Goal: Information Seeking & Learning: Check status

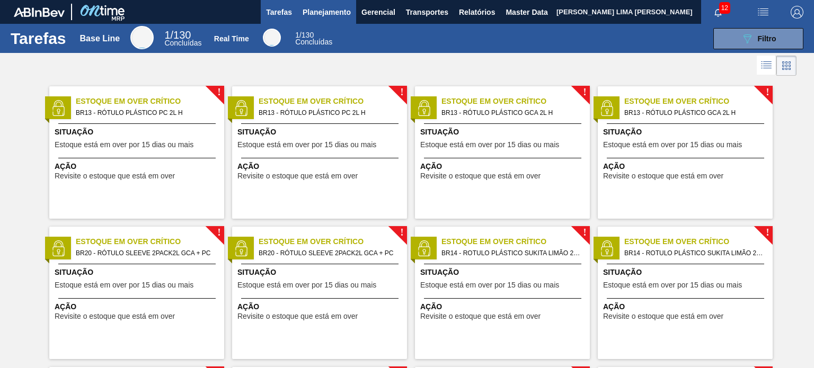
click at [340, 11] on span "Planejamento" at bounding box center [327, 12] width 48 height 13
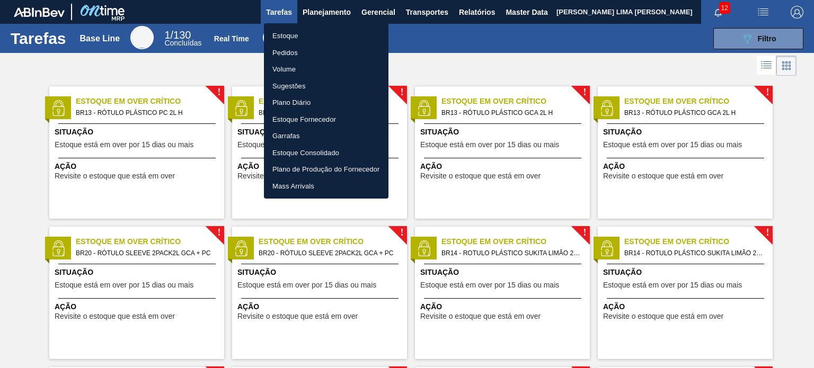
click at [316, 38] on li "Estoque" at bounding box center [326, 36] width 125 height 17
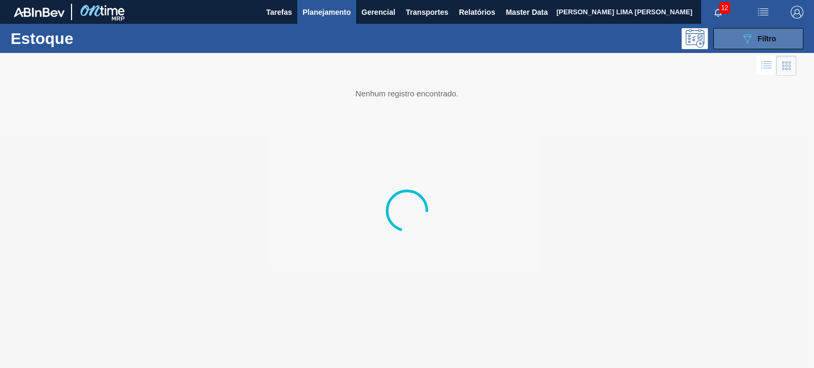
click at [744, 45] on button "089F7B8B-B2A5-4AFE-B5C0-19BA573D28AC Filtro" at bounding box center [759, 38] width 90 height 21
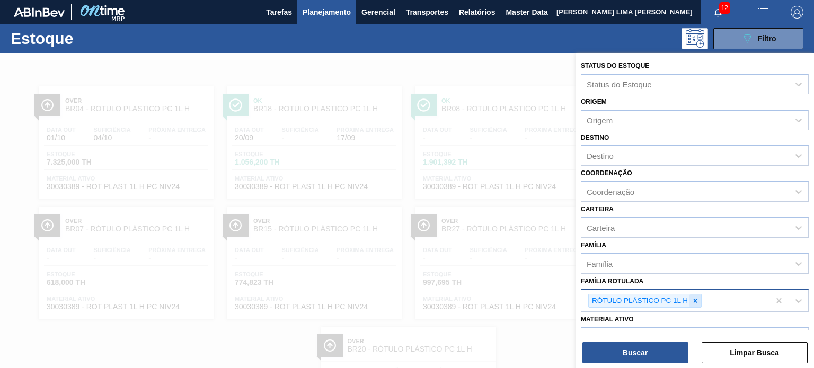
click at [698, 297] on icon at bounding box center [695, 300] width 7 height 7
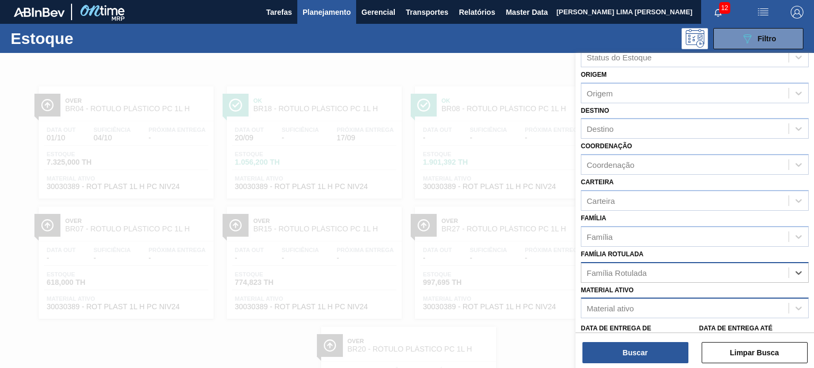
scroll to position [53, 0]
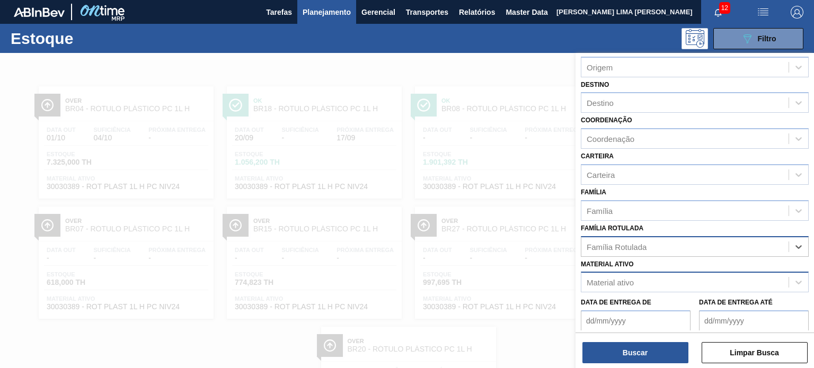
click at [684, 284] on div "Material ativo" at bounding box center [685, 282] width 207 height 15
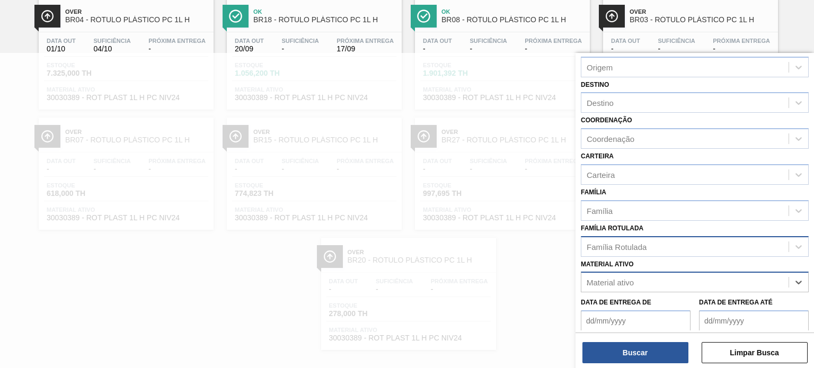
scroll to position [96, 0]
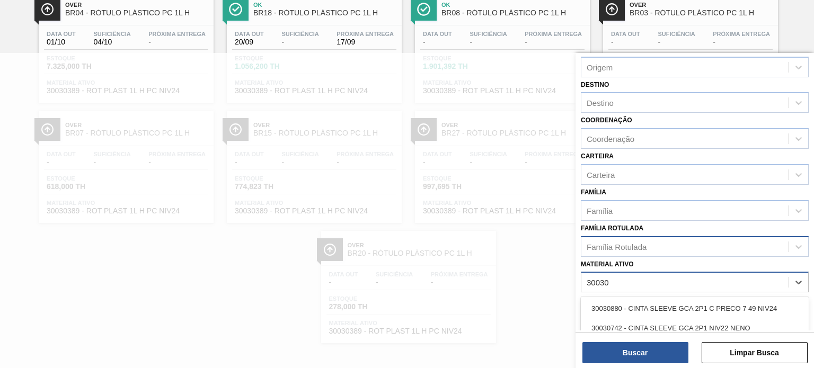
type ativo "30030"
type ativo "30030777"
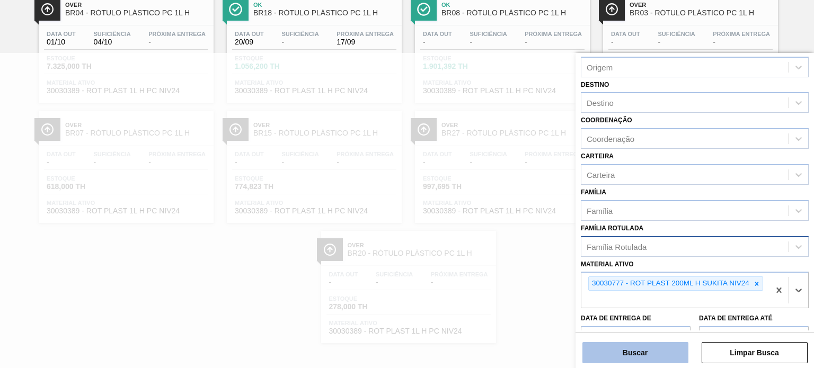
click at [656, 349] on button "Buscar" at bounding box center [636, 352] width 106 height 21
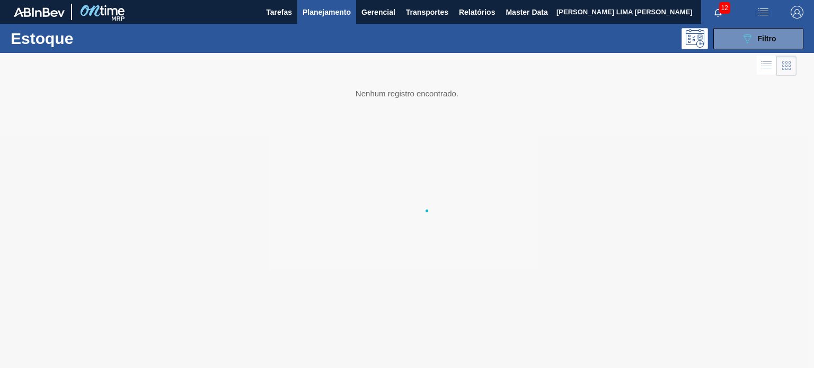
scroll to position [0, 0]
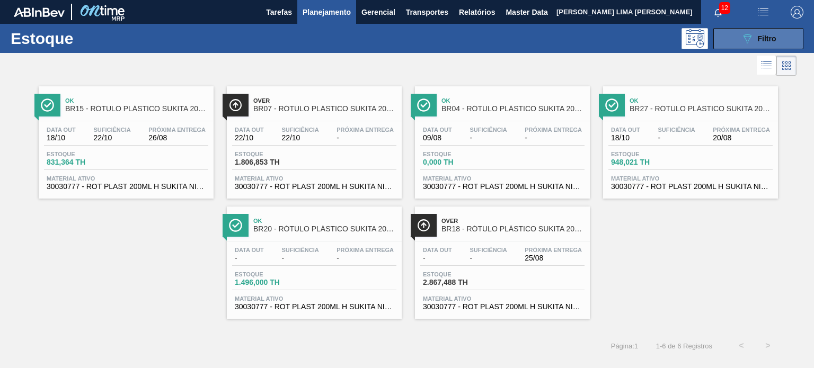
click at [732, 46] on button "089F7B8B-B2A5-4AFE-B5C0-19BA573D28AC Filtro" at bounding box center [759, 38] width 90 height 21
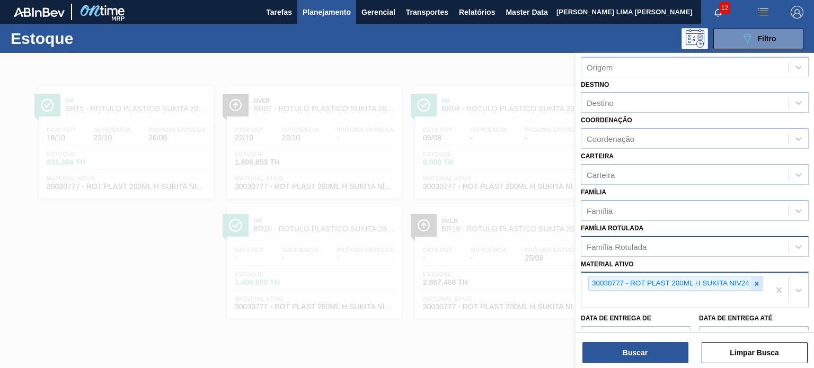
click at [753, 284] on icon at bounding box center [756, 283] width 7 height 7
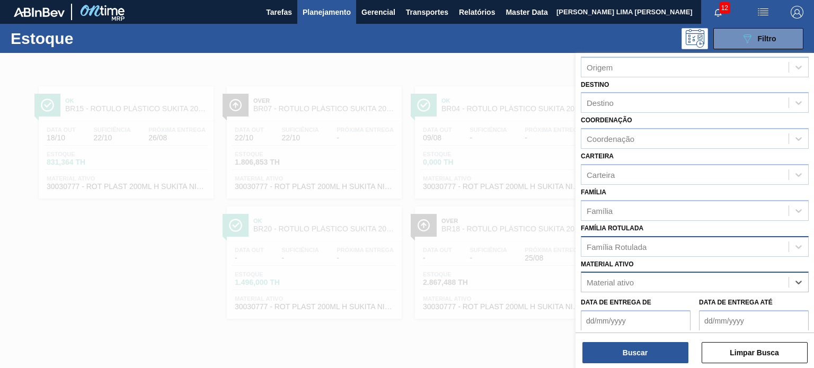
paste ativo "30010157"
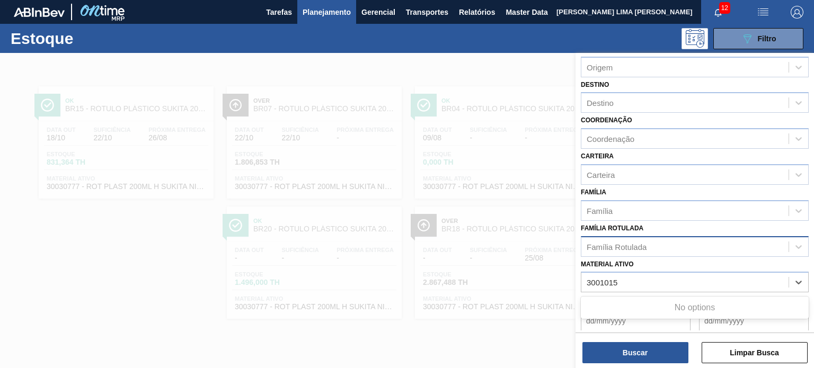
type ativo "3001015"
click at [786, 10] on span "button" at bounding box center [797, 12] width 25 height 13
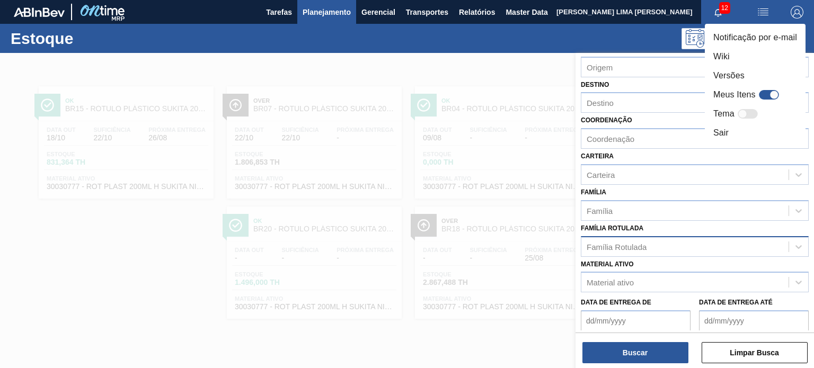
click at [774, 95] on div at bounding box center [774, 95] width 9 height 9
checkbox input "true"
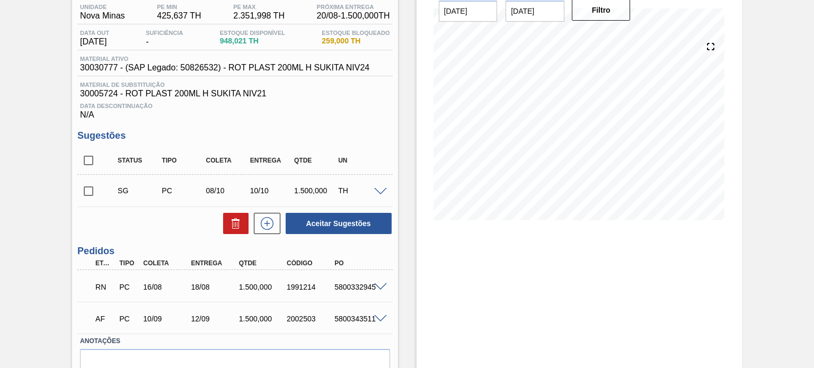
scroll to position [142, 0]
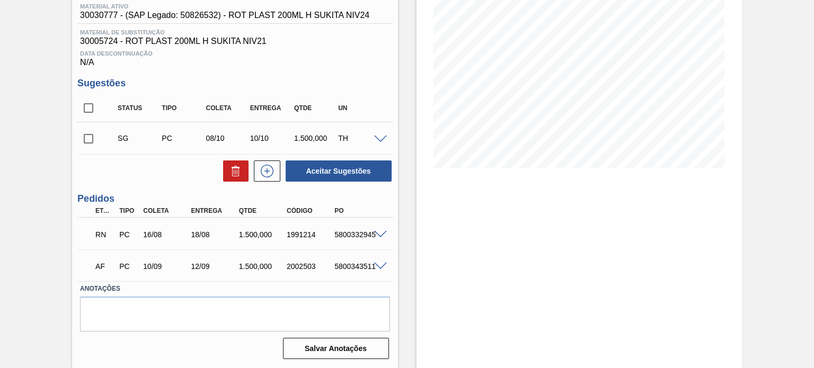
click at [382, 235] on span at bounding box center [380, 235] width 13 height 8
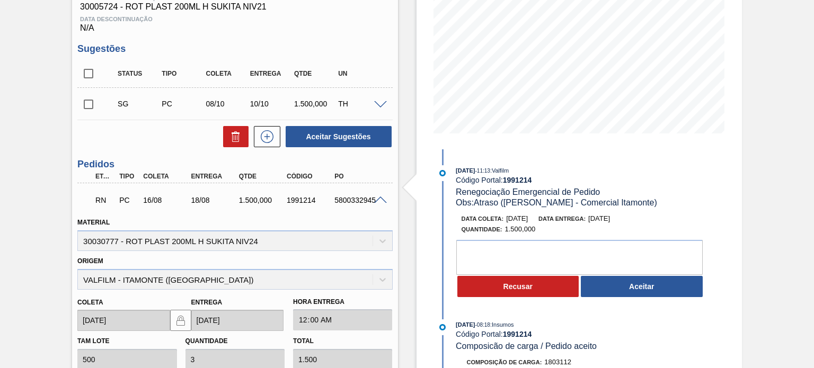
scroll to position [195, 0]
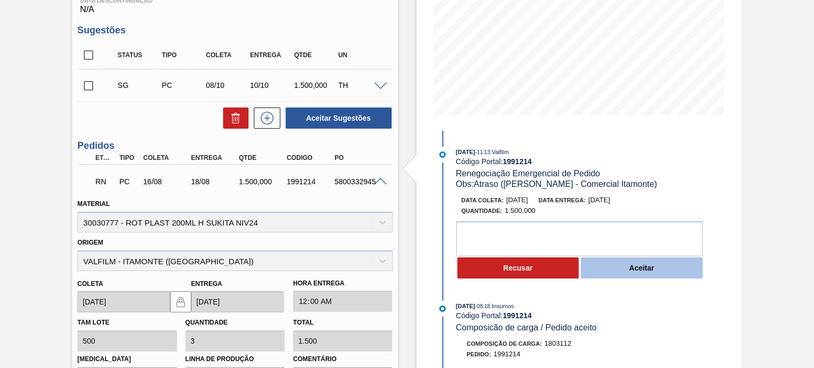
click at [620, 276] on button "Aceitar" at bounding box center [642, 268] width 122 height 21
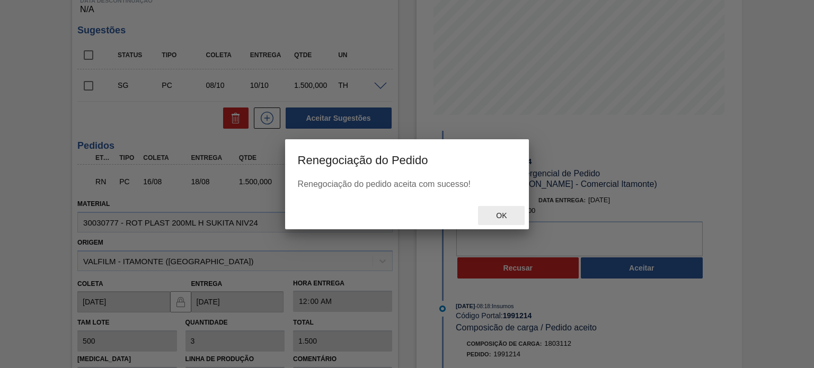
click at [509, 215] on span "Ok" at bounding box center [502, 216] width 28 height 8
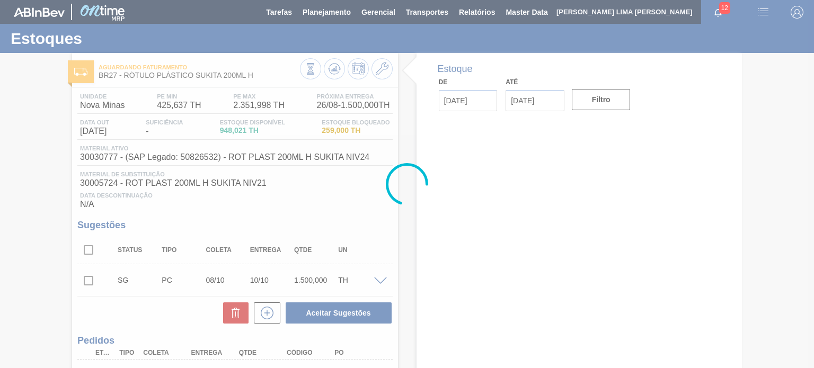
click at [329, 73] on div at bounding box center [407, 184] width 814 height 368
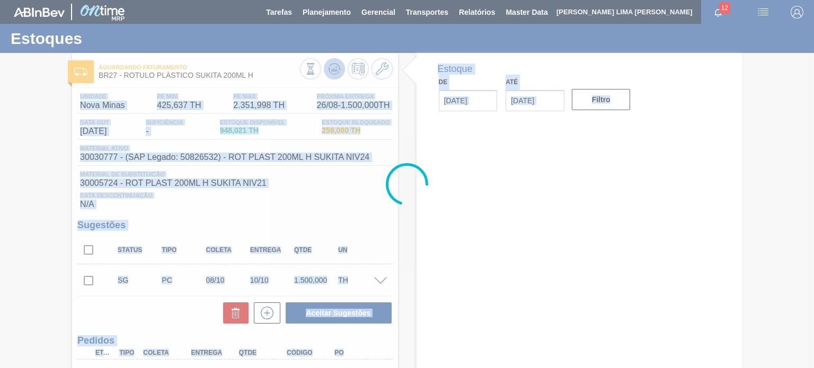
click at [317, 73] on icon at bounding box center [311, 69] width 12 height 12
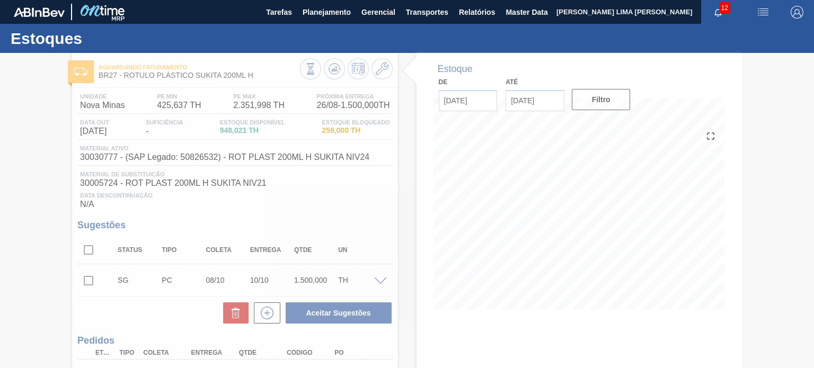
click at [52, 146] on div at bounding box center [407, 210] width 814 height 315
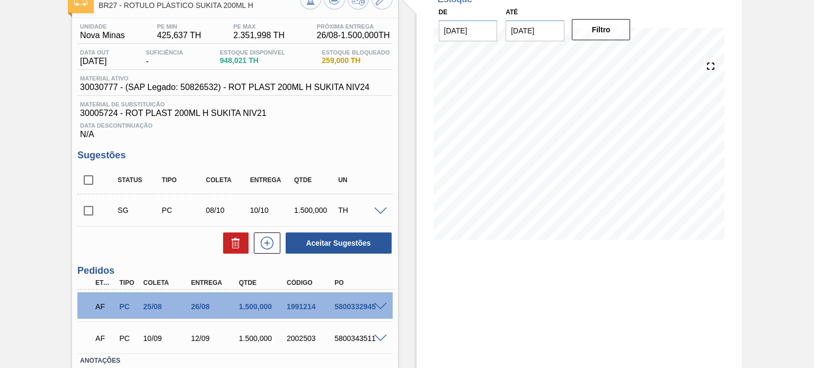
scroll to position [142, 0]
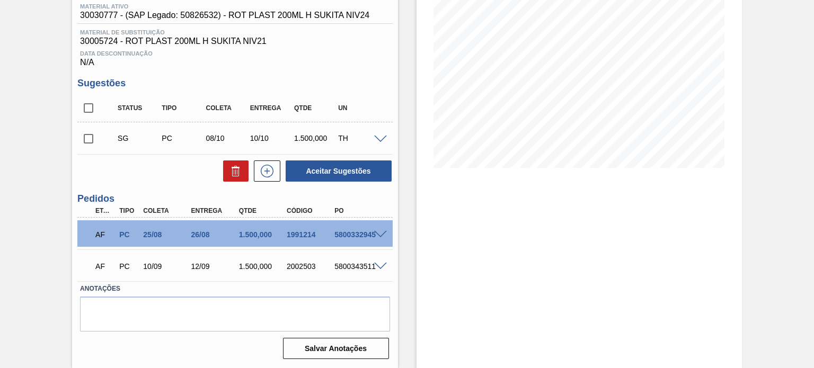
click at [306, 231] on div "1991214" at bounding box center [310, 235] width 52 height 8
copy div "1991214"
click at [372, 235] on div at bounding box center [382, 234] width 21 height 8
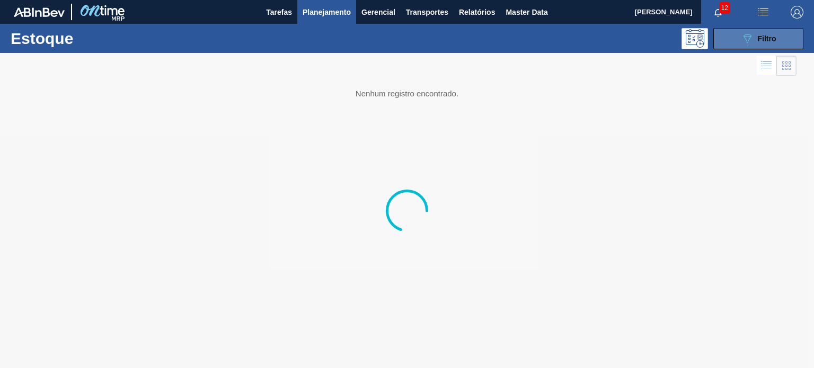
click at [779, 36] on button "089F7B8B-B2A5-4AFE-B5C0-19BA573D28AC Filtro" at bounding box center [759, 38] width 90 height 21
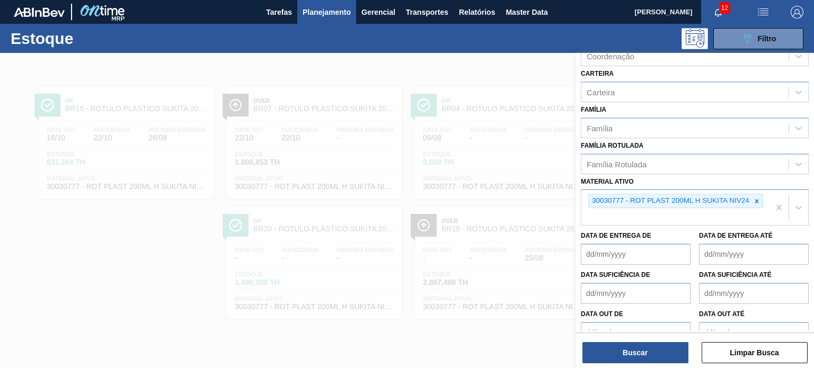
scroll to position [151, 0]
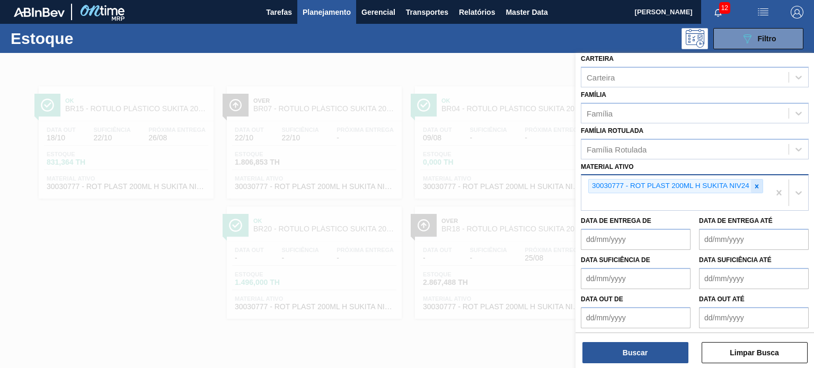
click at [756, 180] on div at bounding box center [757, 186] width 12 height 13
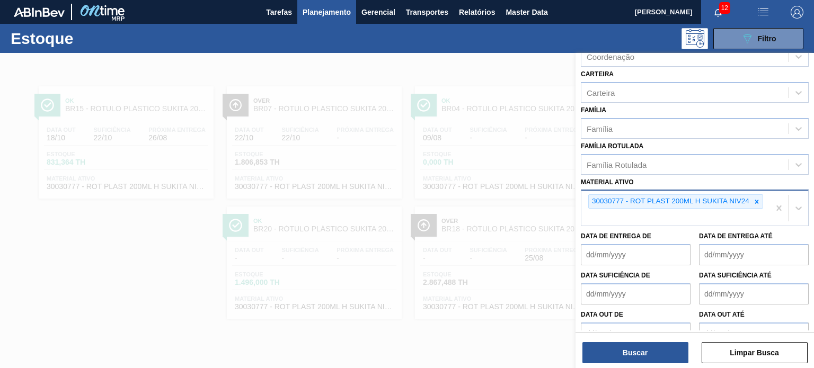
paste ativo "30010157"
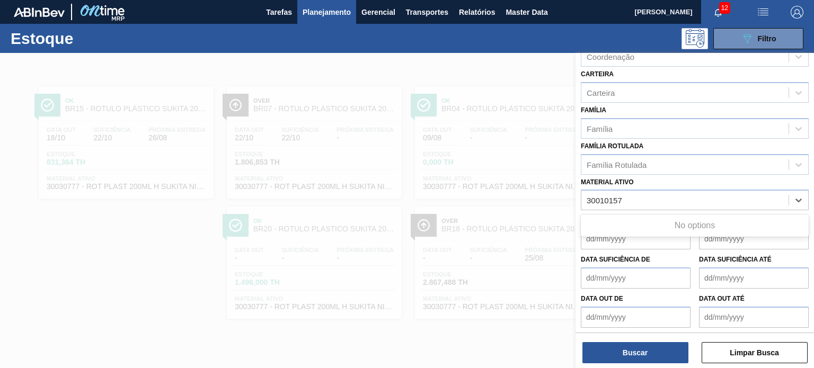
type ativo "30010157"
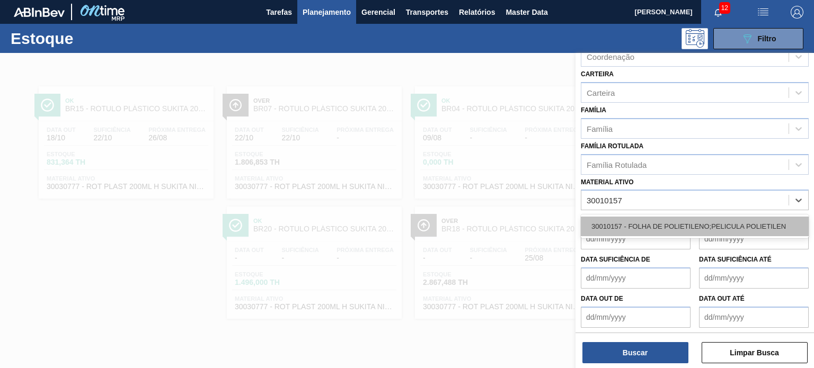
click at [640, 217] on div "30010157 - FOLHA DE POLIETILENO;PELICULA POLIETILEN" at bounding box center [695, 227] width 228 height 20
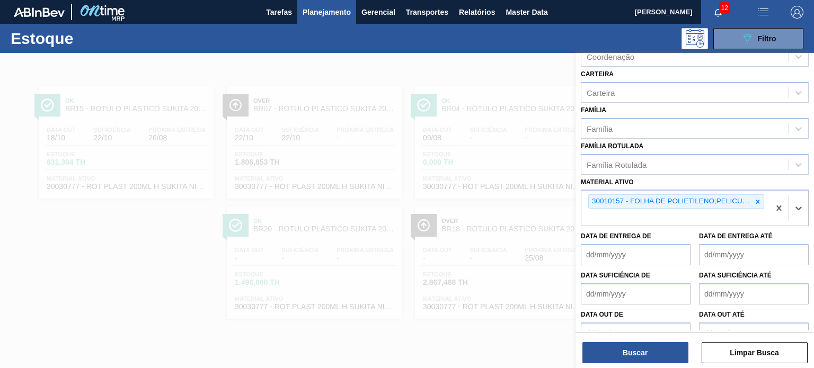
scroll to position [151, 0]
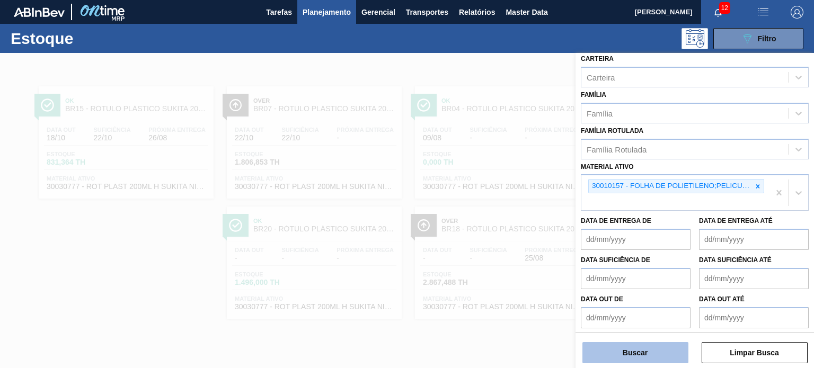
click at [636, 353] on button "Buscar" at bounding box center [636, 352] width 106 height 21
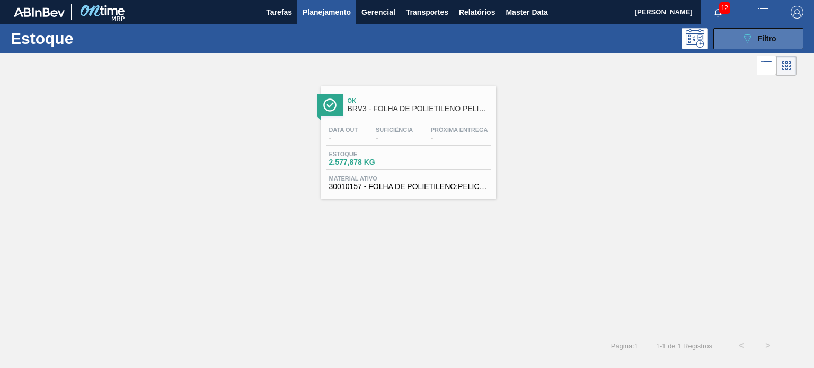
click at [775, 46] on button "089F7B8B-B2A5-4AFE-B5C0-19BA573D28AC Filtro" at bounding box center [759, 38] width 90 height 21
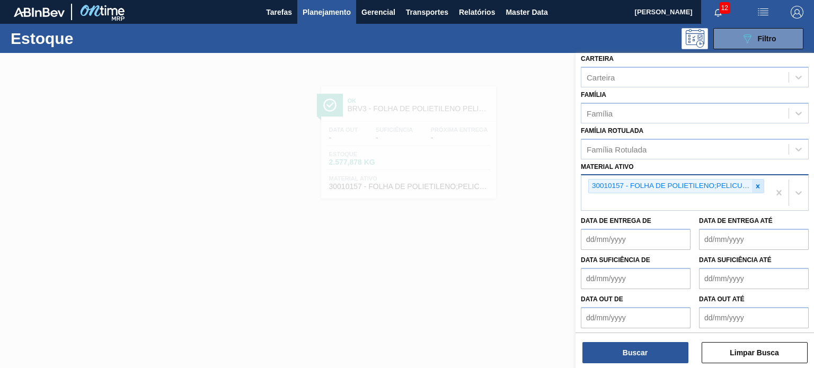
click at [759, 185] on icon at bounding box center [757, 186] width 7 height 7
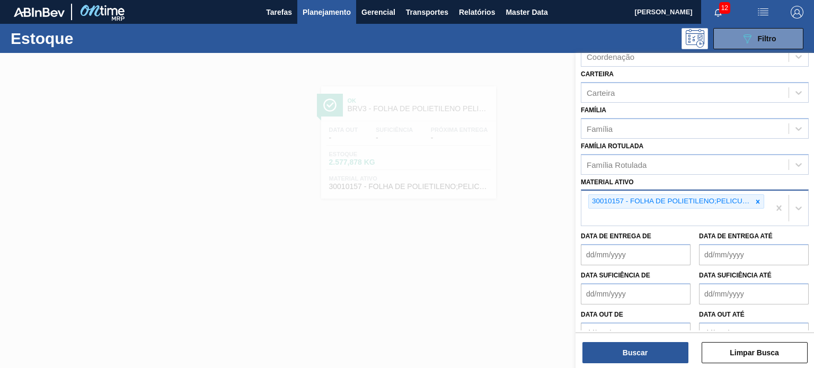
paste ativo "30010158"
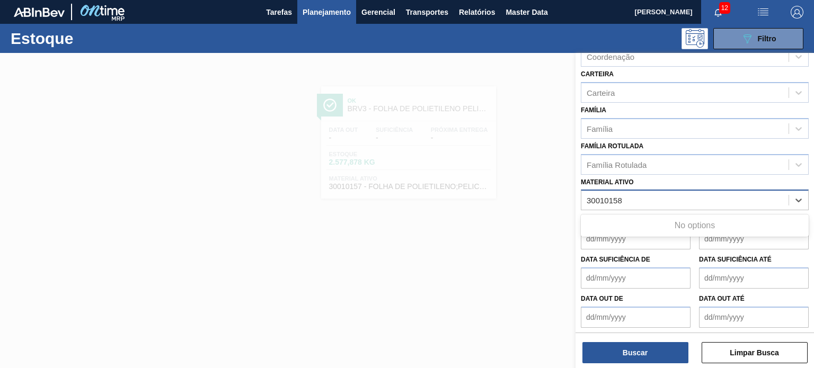
type ativo "30010158"
click at [649, 215] on div "30010158 - FILME SHRINK;PELICULA PE FOLHA; LARG 240" at bounding box center [695, 227] width 228 height 24
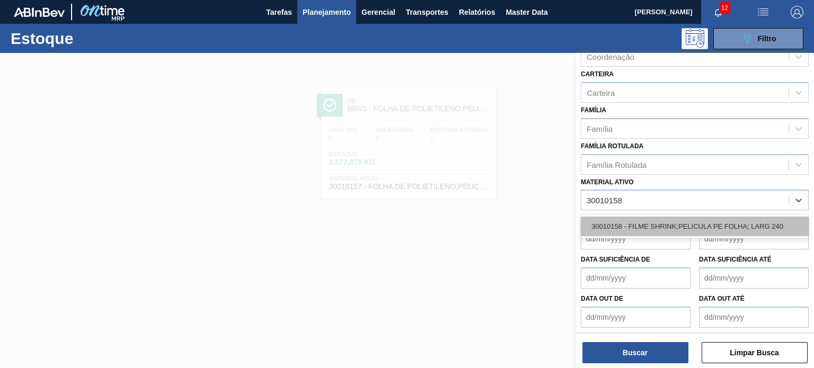
click at [651, 218] on div "30010158 - FILME SHRINK;PELICULA PE FOLHA; LARG 240" at bounding box center [695, 227] width 228 height 20
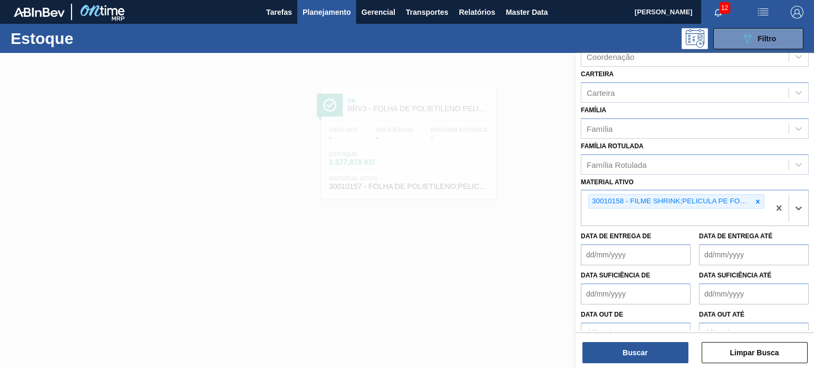
scroll to position [151, 0]
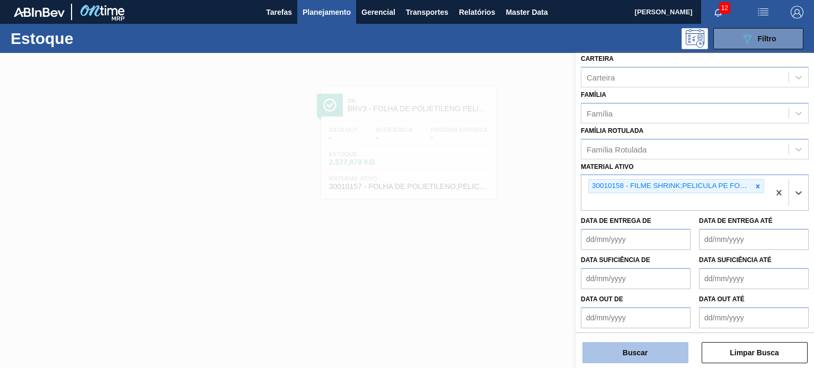
click at [639, 346] on button "Buscar" at bounding box center [636, 352] width 106 height 21
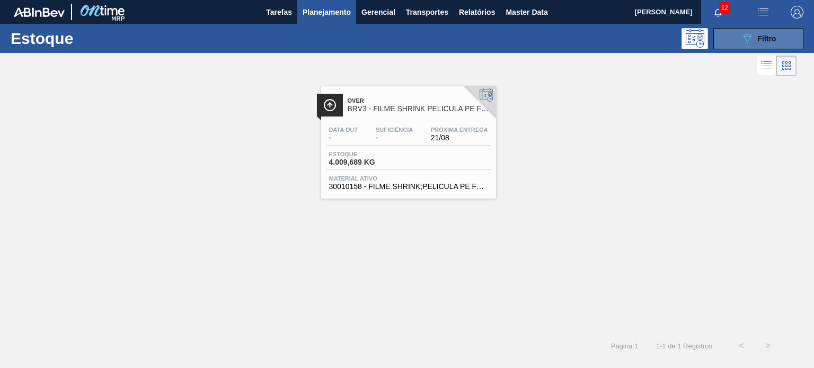
click at [755, 45] on button "089F7B8B-B2A5-4AFE-B5C0-19BA573D28AC Filtro" at bounding box center [759, 38] width 90 height 21
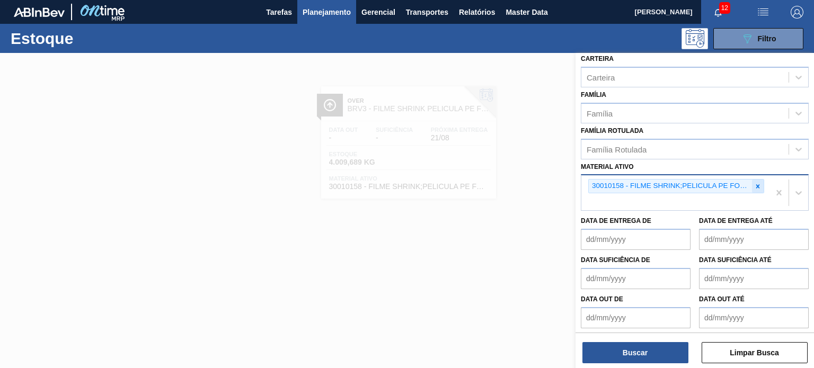
click at [755, 183] on icon at bounding box center [757, 186] width 7 height 7
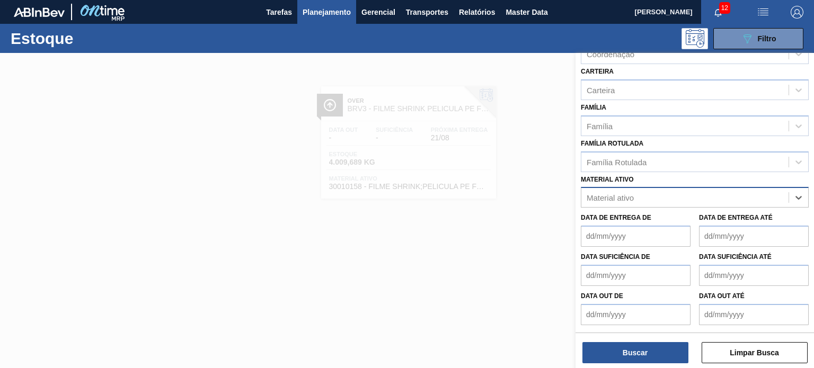
scroll to position [135, 0]
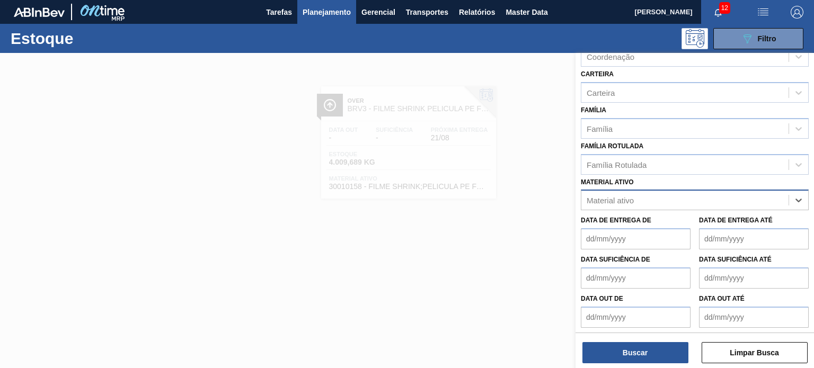
paste ativo "30010164"
type ativo "30010164"
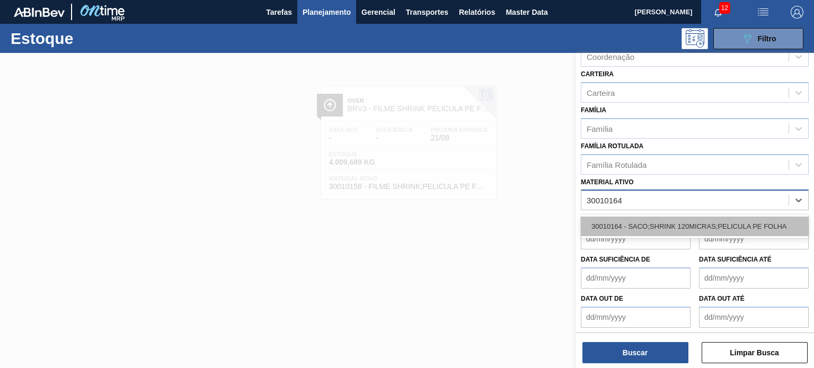
click at [639, 218] on div "30010164 - SACO;SHRINK 120MICRAS;PELICULA PE FOLHA" at bounding box center [695, 227] width 228 height 20
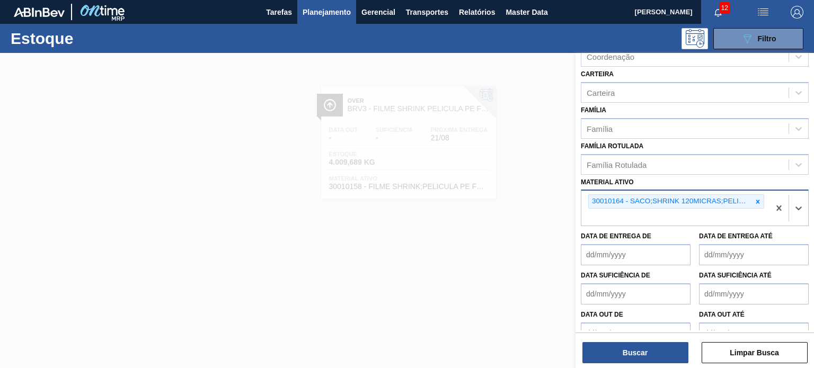
scroll to position [151, 0]
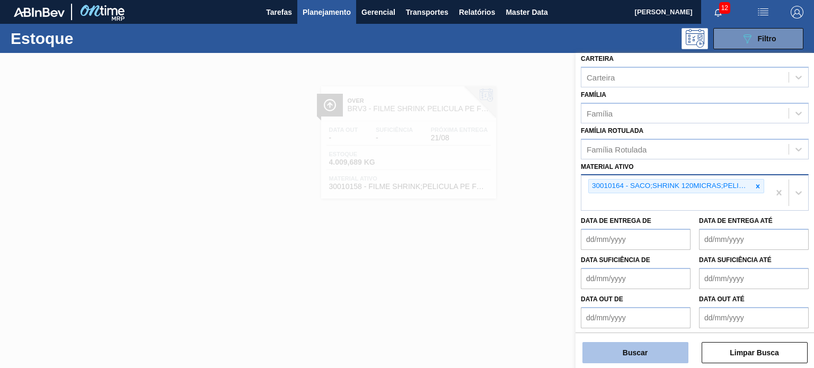
click at [626, 363] on button "Buscar" at bounding box center [636, 352] width 106 height 21
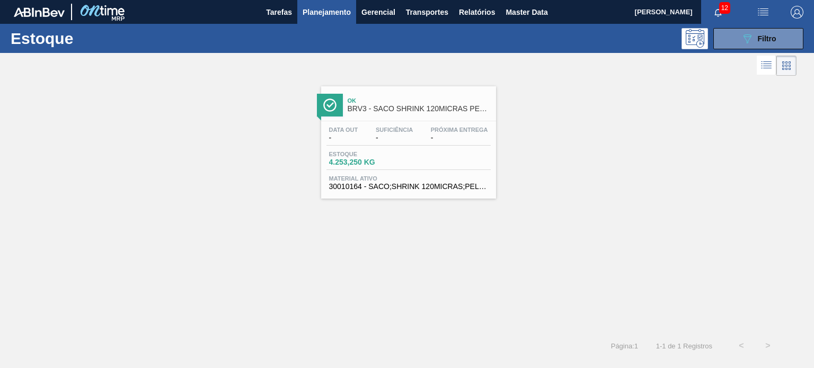
click at [797, 19] on button "button" at bounding box center [797, 12] width 34 height 24
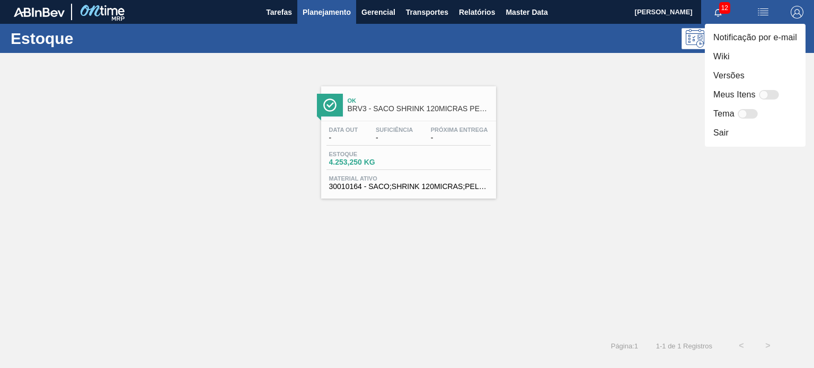
click at [775, 100] on div "Meus Itens" at bounding box center [748, 95] width 69 height 13
click at [766, 99] on div at bounding box center [764, 95] width 9 height 9
checkbox input "false"
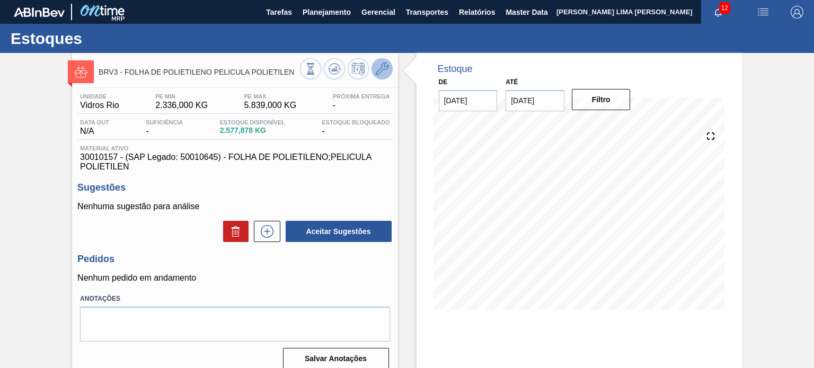
click at [372, 69] on button at bounding box center [382, 68] width 21 height 21
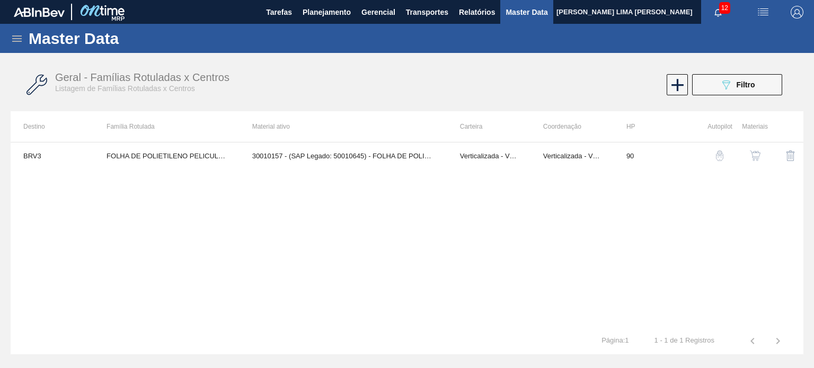
click at [749, 159] on div "button" at bounding box center [755, 156] width 13 height 11
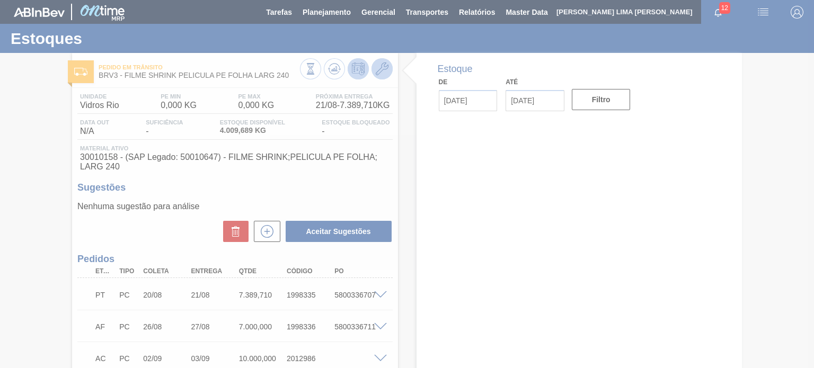
click at [380, 68] on icon at bounding box center [382, 69] width 13 height 13
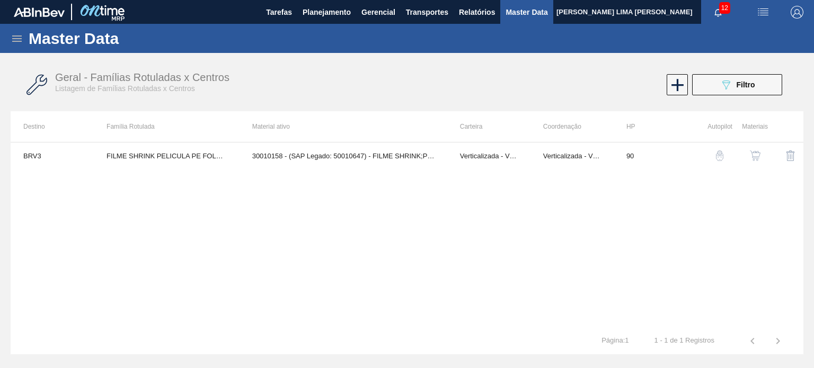
click at [383, 68] on div "Geral - Famílias Rotuladas x Centros Listagem de Famílias Rotuladas x Centros 0…" at bounding box center [407, 85] width 793 height 40
click at [759, 156] on img "button" at bounding box center [755, 156] width 11 height 11
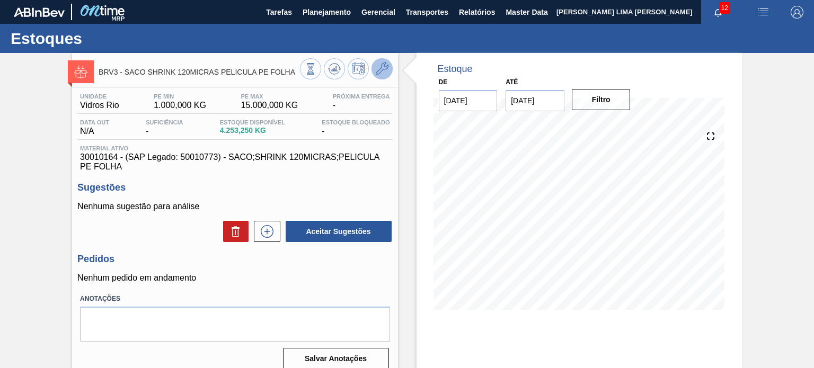
click at [386, 69] on icon at bounding box center [382, 69] width 13 height 13
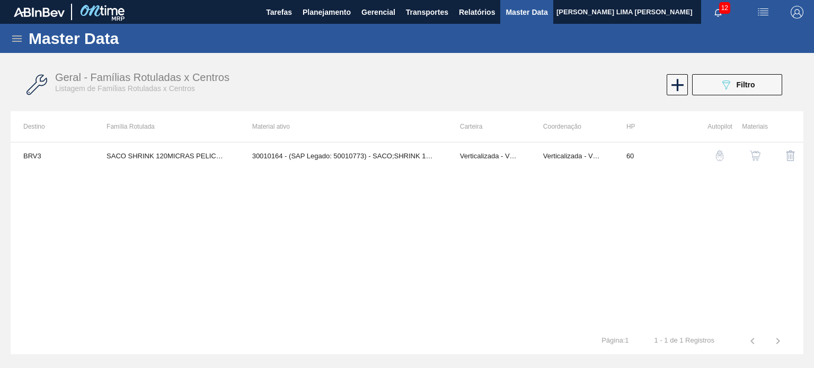
click at [753, 153] on img "button" at bounding box center [755, 156] width 11 height 11
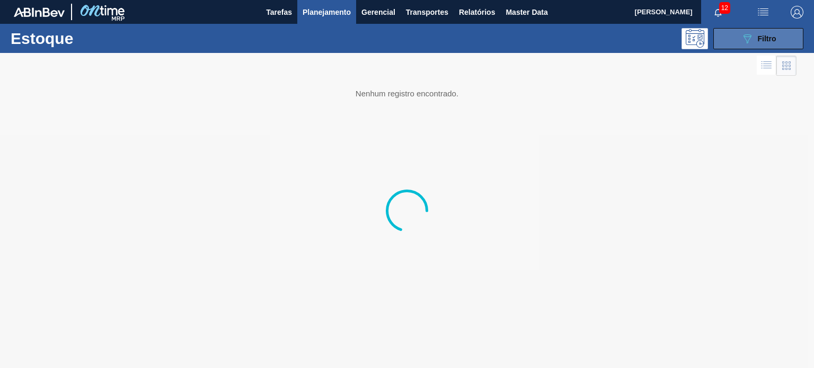
click at [736, 42] on button "089F7B8B-B2A5-4AFE-B5C0-19BA573D28AC Filtro" at bounding box center [759, 38] width 90 height 21
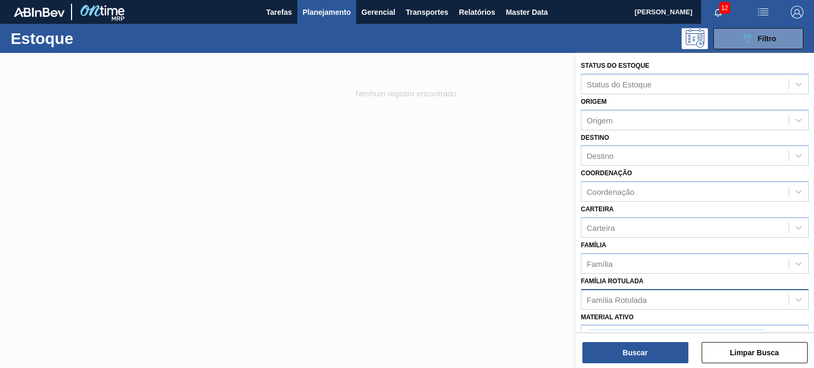
scroll to position [53, 0]
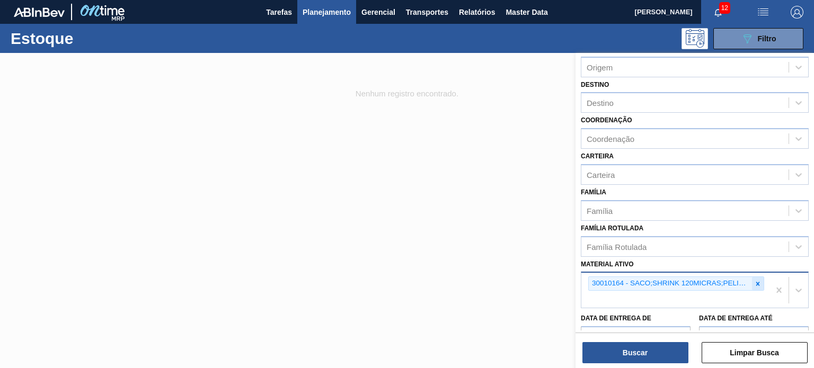
click at [761, 280] on div "30010164 - SACO;SHRINK 120MICRAS;PELICULA PE FOLHA" at bounding box center [676, 284] width 176 height 14
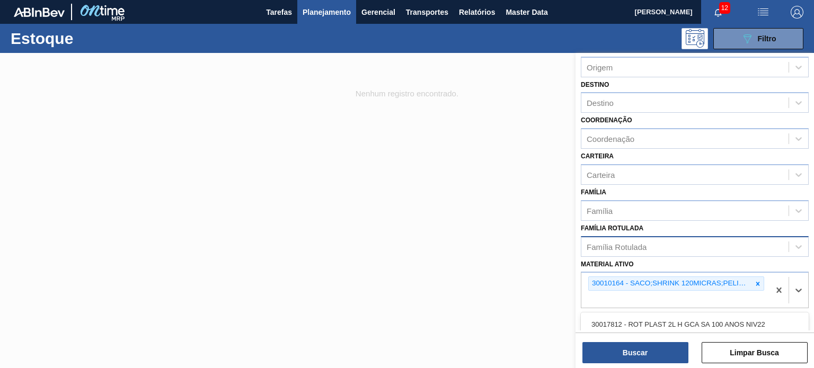
click at [700, 251] on div "Família Rotulada" at bounding box center [685, 246] width 207 height 15
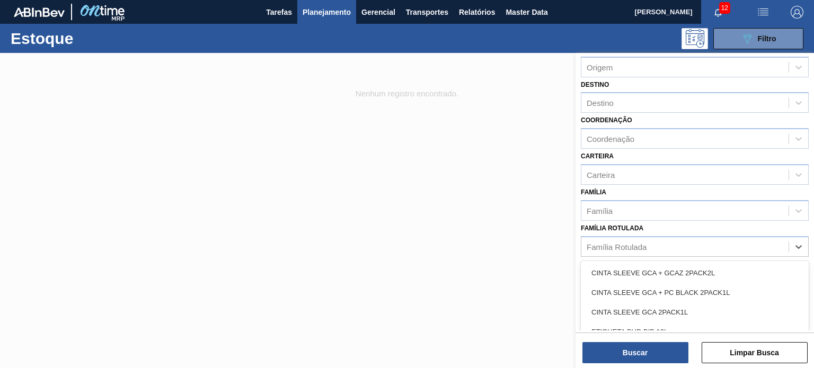
click at [732, 222] on div "Família Rotulada option CINTA SLEEVE GCA + GCAZ 2PACK2L focused, 1 of 101. 101 …" at bounding box center [695, 239] width 228 height 36
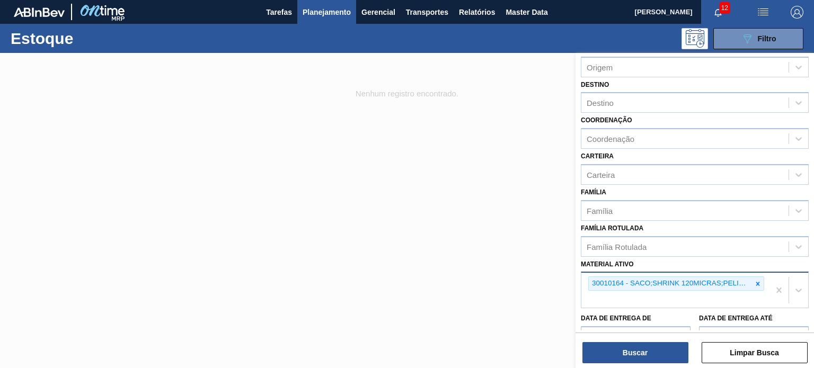
drag, startPoint x: 759, startPoint y: 282, endPoint x: 750, endPoint y: 280, distance: 9.2
click at [757, 282] on icon at bounding box center [757, 283] width 7 height 7
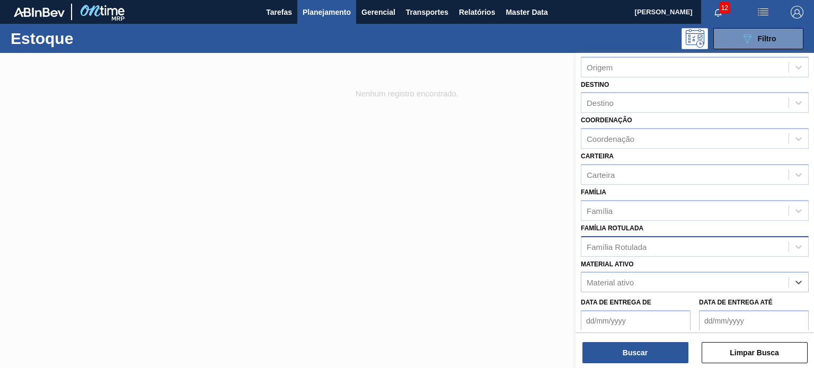
click at [677, 250] on div "Família Rotulada" at bounding box center [685, 246] width 207 height 15
type Rotulada "gca zero"
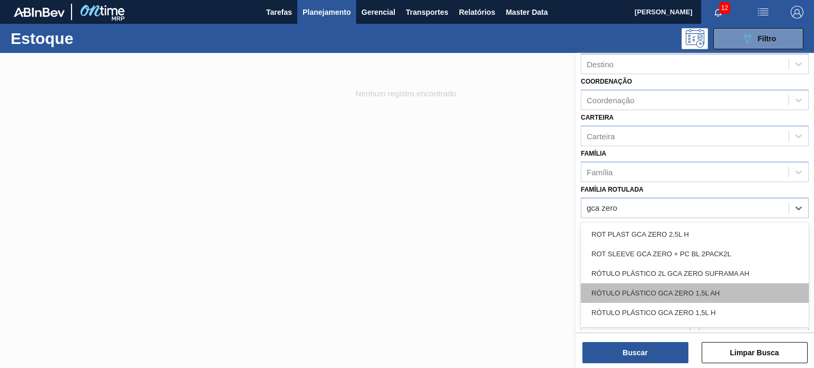
scroll to position [135, 0]
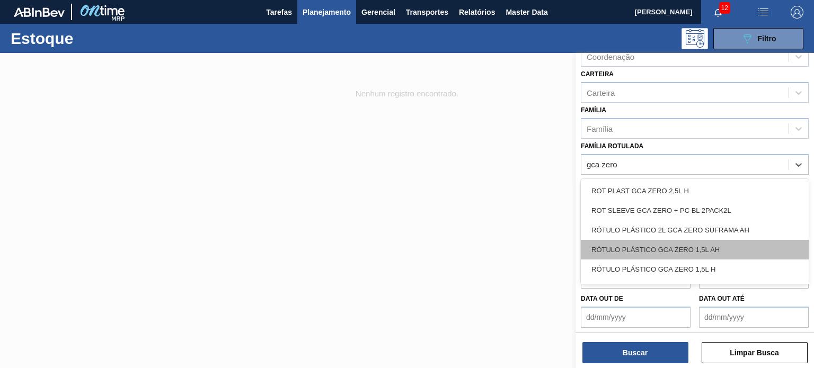
click at [687, 254] on div "RÓTULO PLÁSTICO GCA ZERO 1,5L AH" at bounding box center [695, 250] width 228 height 20
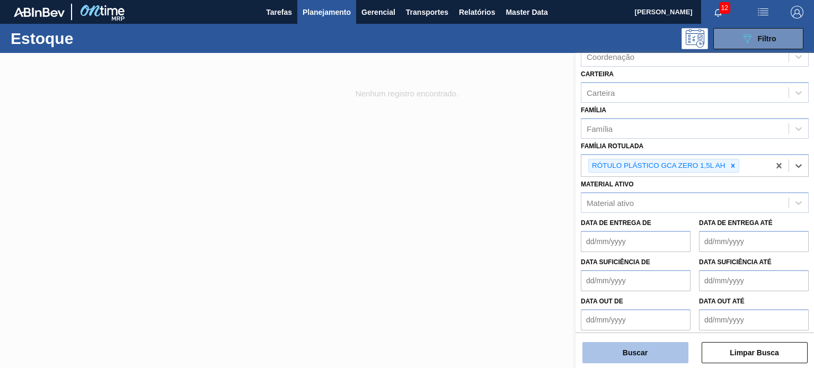
click at [660, 345] on button "Buscar" at bounding box center [636, 352] width 106 height 21
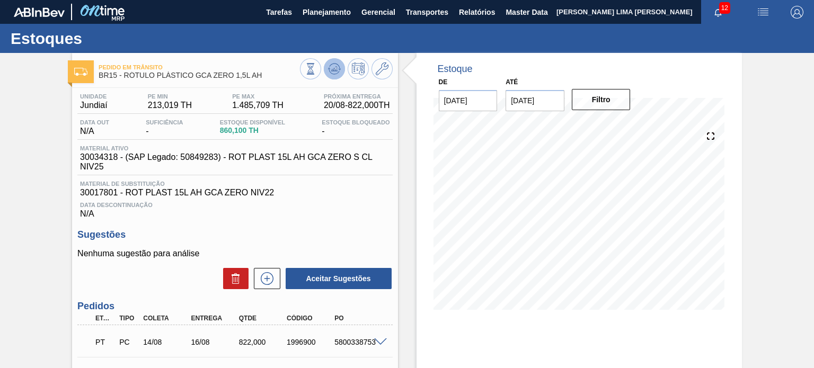
click at [317, 69] on icon at bounding box center [311, 69] width 12 height 12
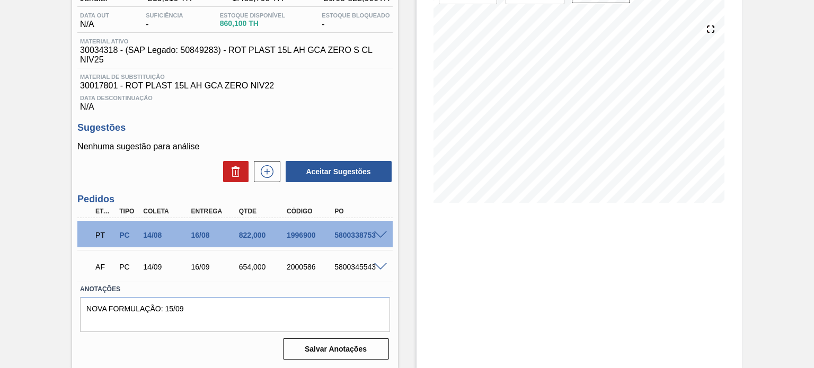
scroll to position [108, 0]
click at [377, 232] on span at bounding box center [380, 235] width 13 height 8
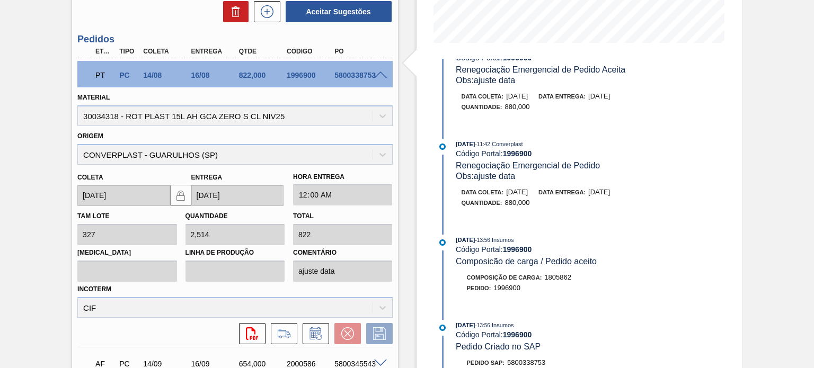
scroll to position [318, 0]
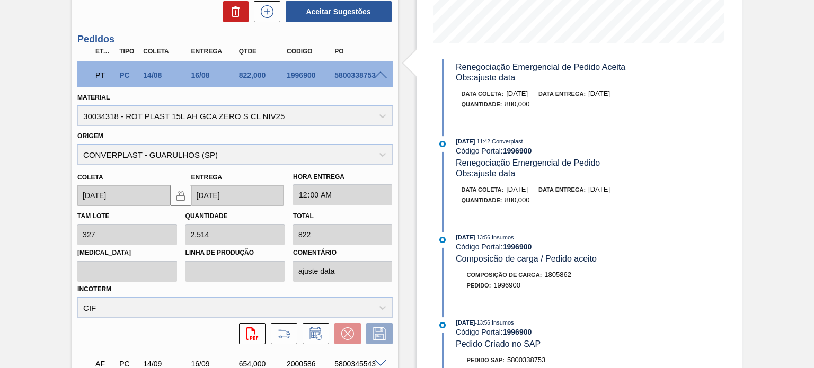
drag, startPoint x: 623, startPoint y: 197, endPoint x: 586, endPoint y: 195, distance: 37.2
click at [589, 195] on div "Data entrega: [DATE]" at bounding box center [575, 190] width 72 height 11
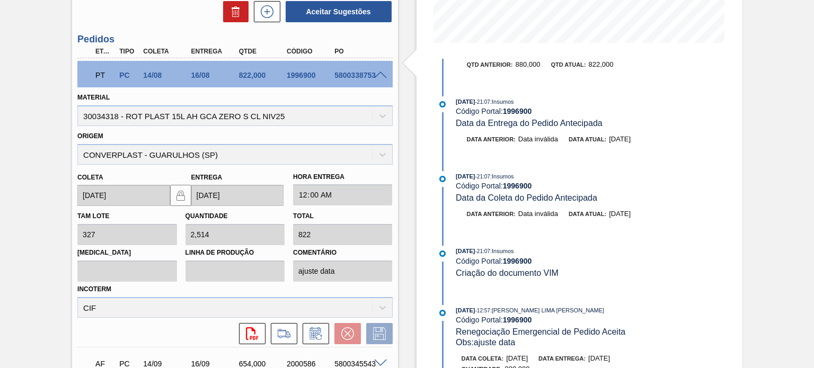
scroll to position [106, 0]
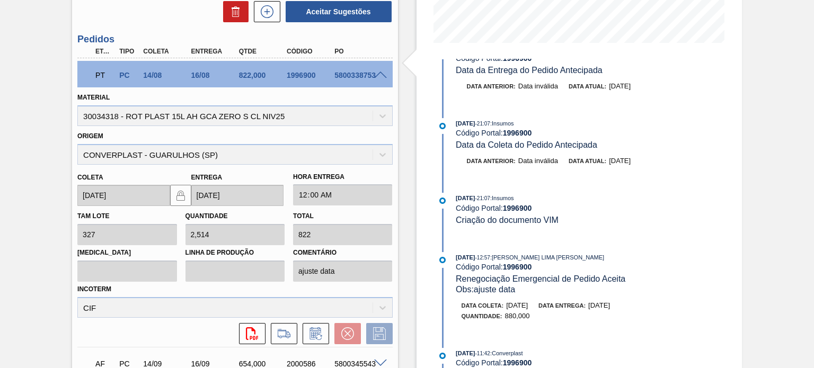
click at [610, 308] on span "[DATE]" at bounding box center [599, 306] width 22 height 8
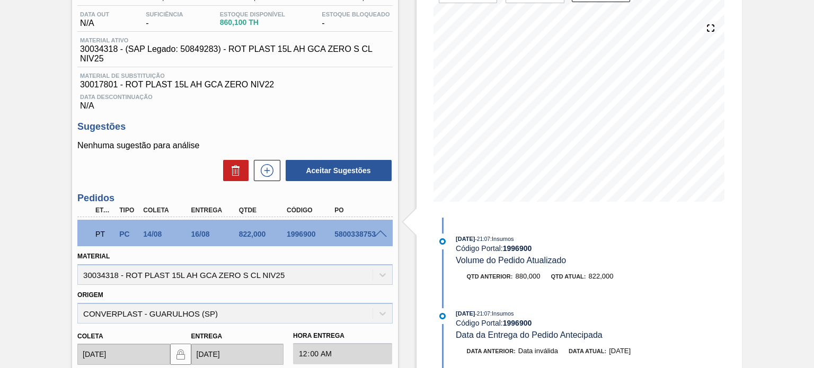
scroll to position [2, 0]
